Goal: Task Accomplishment & Management: Manage account settings

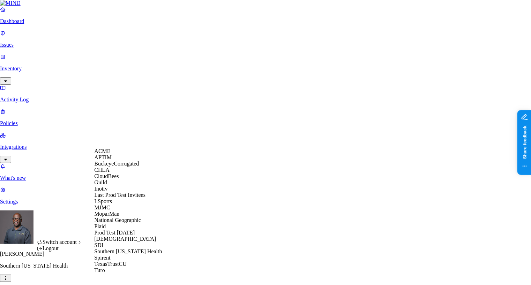
scroll to position [120, 0]
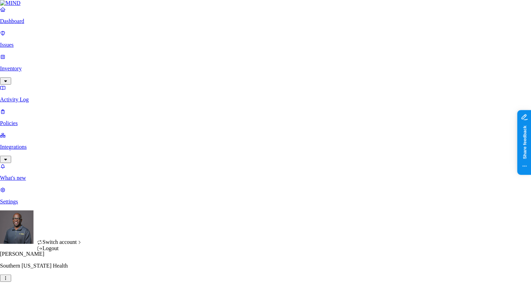
click at [53, 252] on div "Logout" at bounding box center [60, 249] width 46 height 6
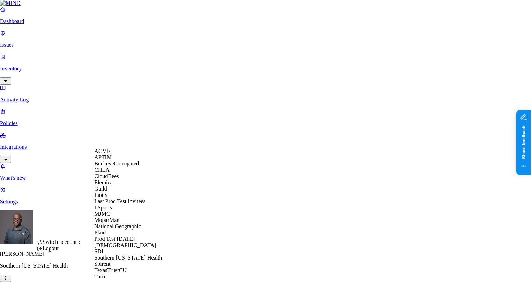
scroll to position [28, 0]
click at [110, 186] on span "Elemica" at bounding box center [103, 183] width 18 height 6
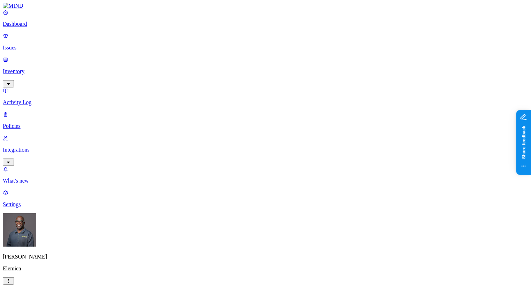
click at [27, 208] on p "Settings" at bounding box center [265, 205] width 525 height 6
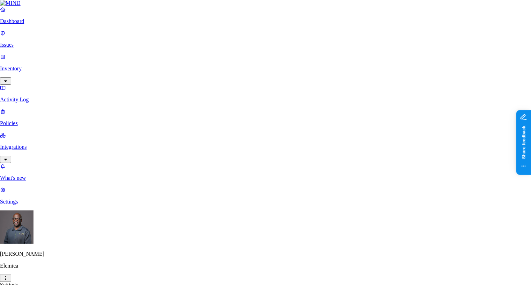
type input "david.ivins@elemica.com"
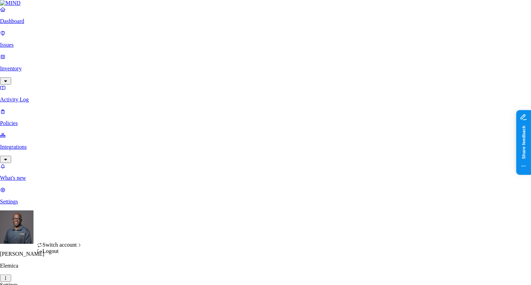
click at [67, 276] on html "Dashboard Issues Inventory Activity Log Policies Integrations What's new 1 Sett…" at bounding box center [265, 218] width 531 height 437
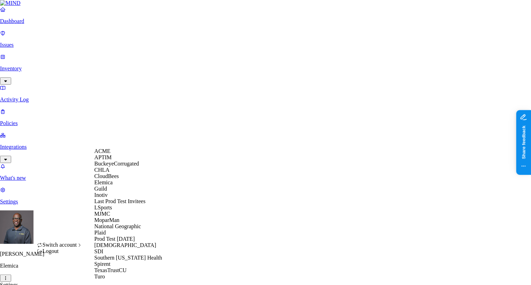
scroll to position [133, 0]
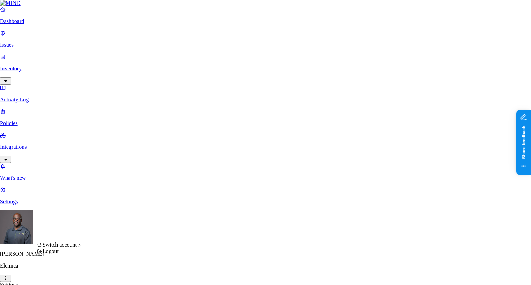
click at [68, 255] on div "Logout" at bounding box center [60, 251] width 46 height 6
